Goal: Task Accomplishment & Management: Complete application form

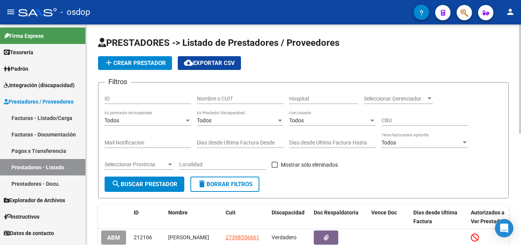
scroll to position [38, 0]
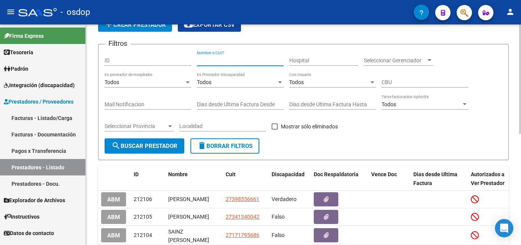
click at [216, 59] on input "Nombre o CUIT" at bounding box center [240, 60] width 87 height 7
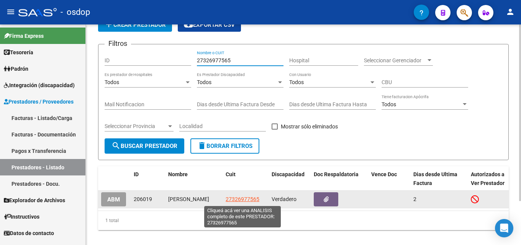
type input "27326977565"
click at [231, 197] on span "27326977565" at bounding box center [242, 199] width 34 height 6
type textarea "27326977565"
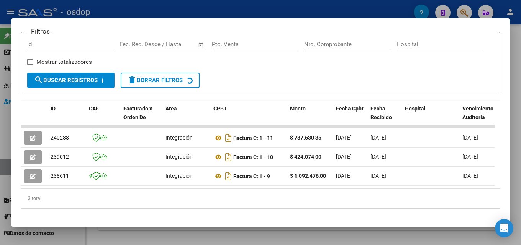
scroll to position [113, 0]
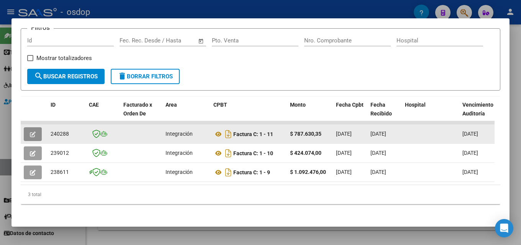
click at [35, 137] on icon "button" at bounding box center [33, 135] width 6 height 6
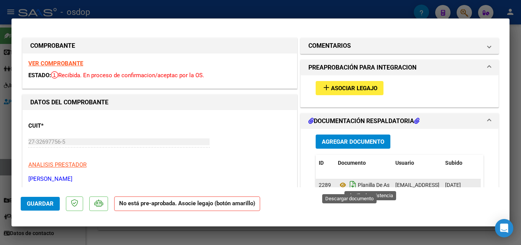
click at [352, 186] on icon "Descargar documento" at bounding box center [353, 185] width 10 height 12
click at [338, 184] on icon at bounding box center [343, 185] width 10 height 9
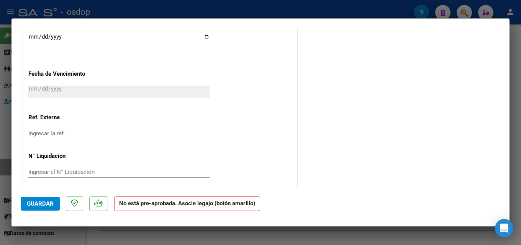
scroll to position [521, 0]
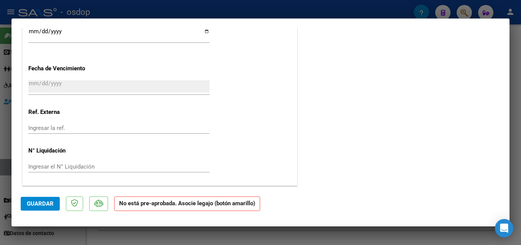
click at [513, 144] on div at bounding box center [260, 122] width 521 height 245
type input "$ 0,00"
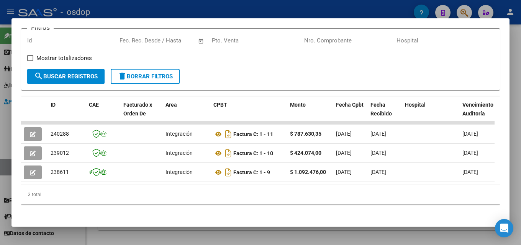
click at [515, 122] on div at bounding box center [260, 122] width 521 height 245
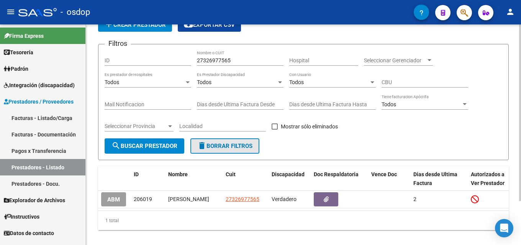
click at [222, 143] on span "delete Borrar Filtros" at bounding box center [224, 146] width 55 height 7
